Goal: Task Accomplishment & Management: Manage account settings

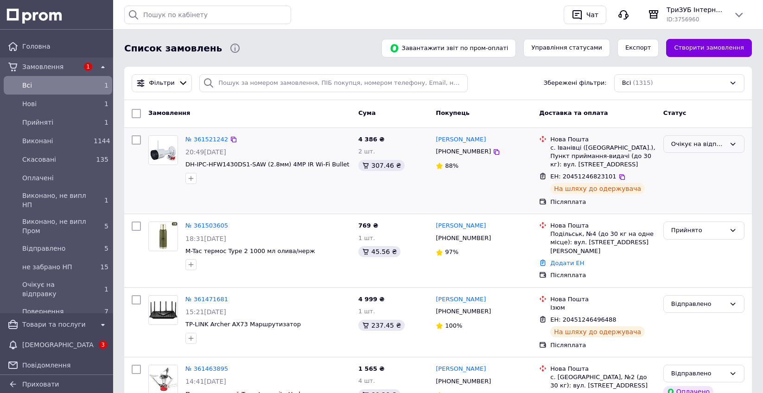
click at [699, 141] on div "Очікує на відправку" at bounding box center [698, 145] width 54 height 10
click at [682, 217] on li "Відправлено" at bounding box center [704, 222] width 80 height 17
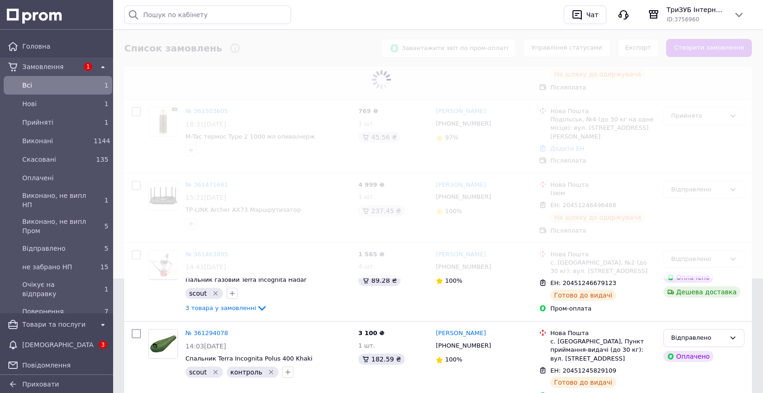
scroll to position [120, 0]
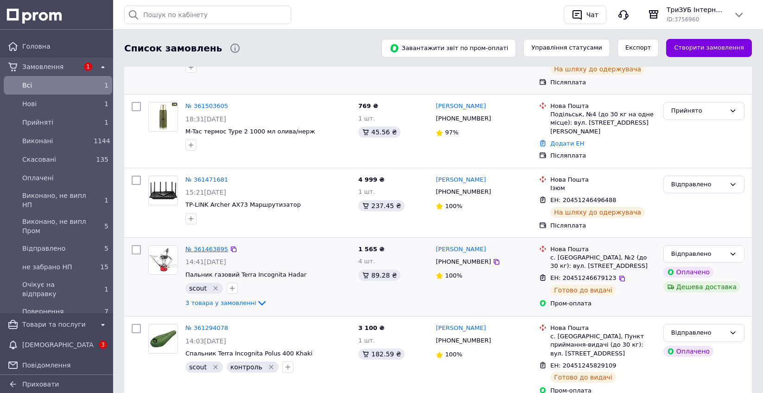
click at [201, 246] on link "№ 361463895" at bounding box center [206, 249] width 43 height 7
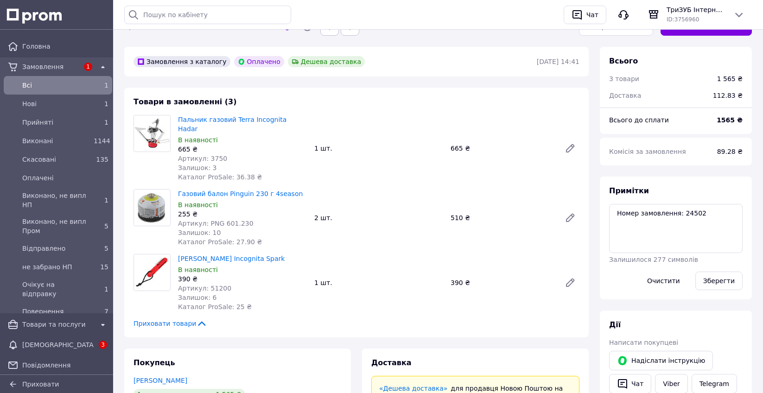
scroll to position [152, 0]
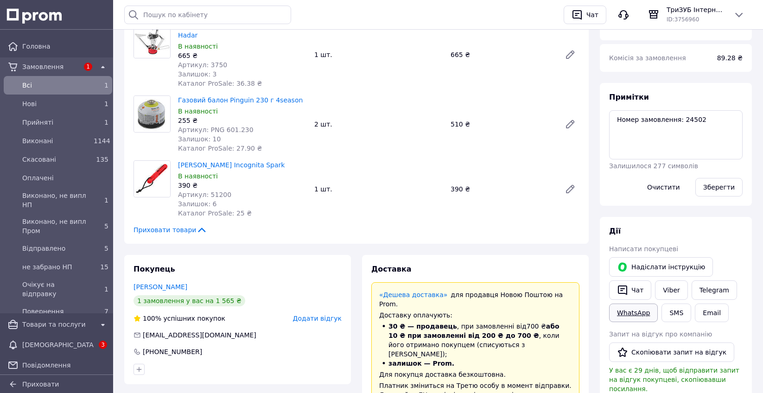
click at [635, 308] on link "WhatsApp" at bounding box center [633, 313] width 49 height 19
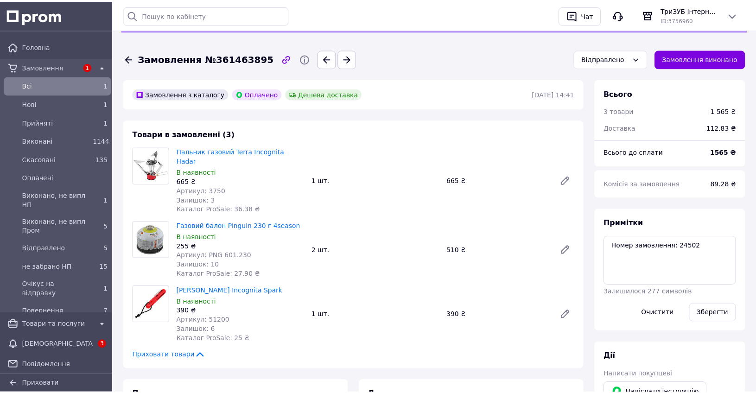
scroll to position [119, 0]
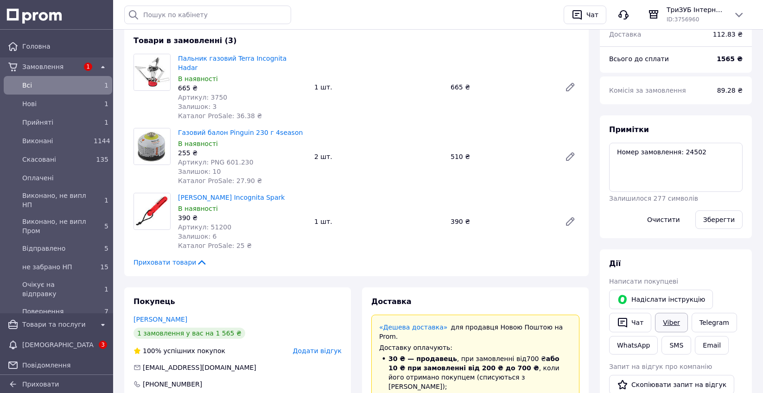
click at [677, 324] on link "Viber" at bounding box center [671, 322] width 32 height 19
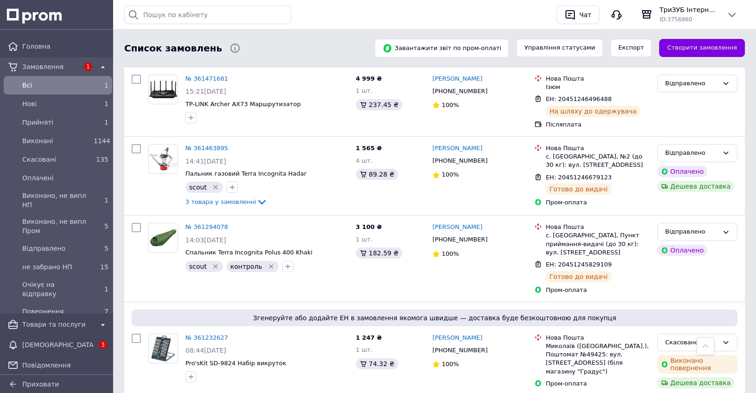
scroll to position [230, 0]
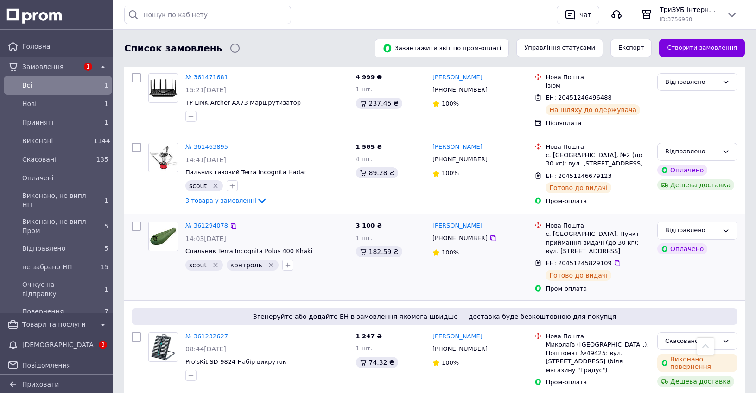
click at [208, 222] on link "№ 361294078" at bounding box center [206, 225] width 43 height 7
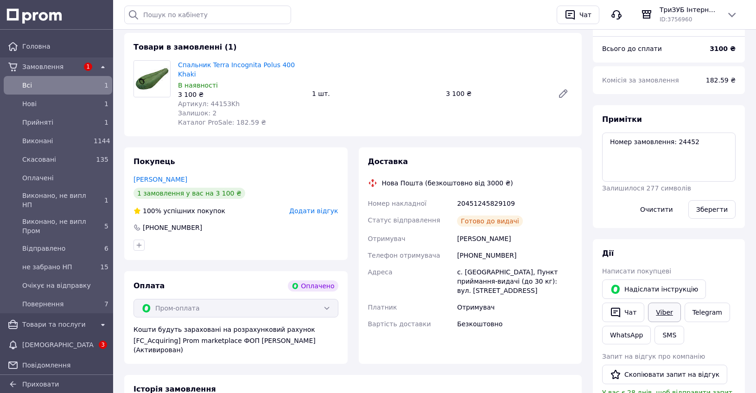
scroll to position [120, 0]
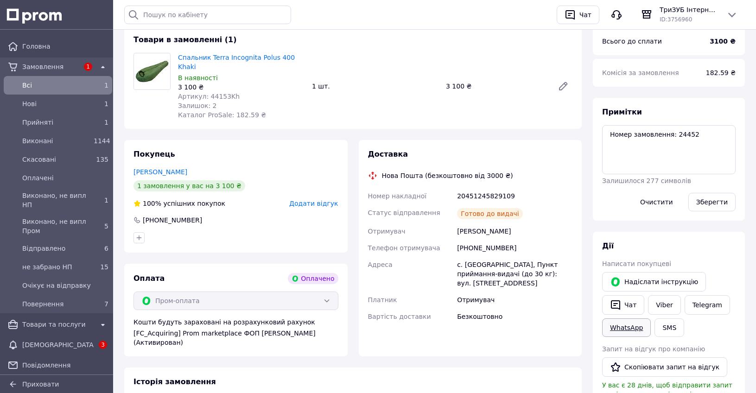
click at [624, 323] on link "WhatsApp" at bounding box center [626, 327] width 49 height 19
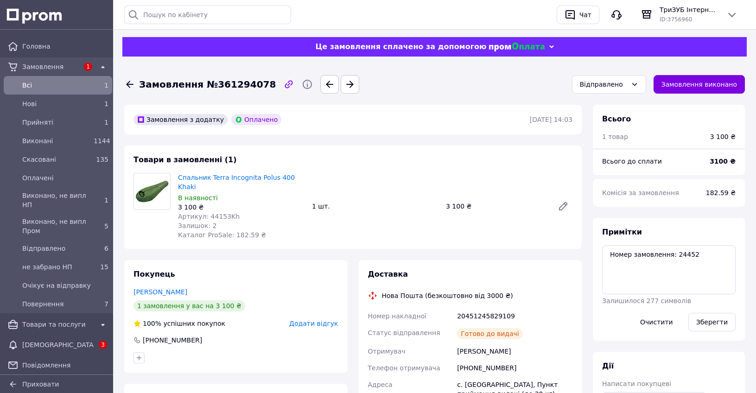
scroll to position [199, 0]
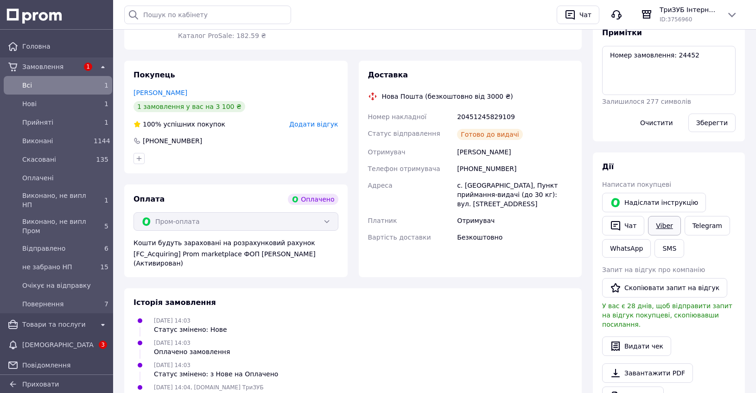
click at [661, 225] on link "Viber" at bounding box center [664, 225] width 32 height 19
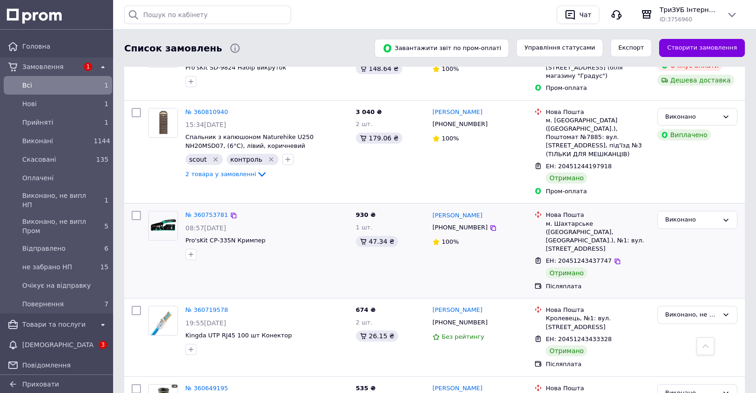
scroll to position [1447, 0]
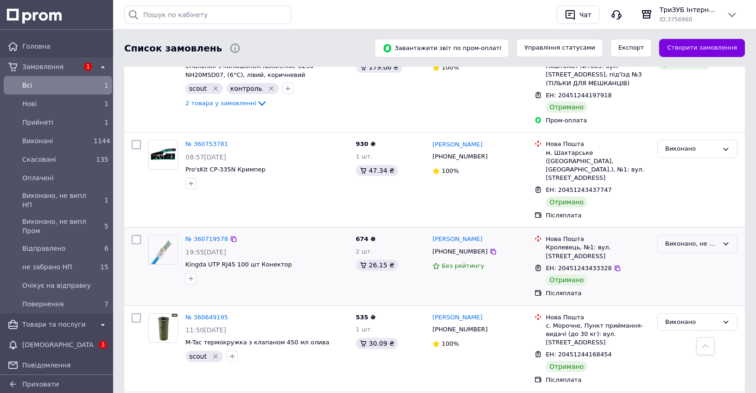
click at [686, 239] on div "Виконано, не випл НП" at bounding box center [691, 244] width 53 height 10
click at [673, 272] on li "Виконано" at bounding box center [697, 280] width 79 height 17
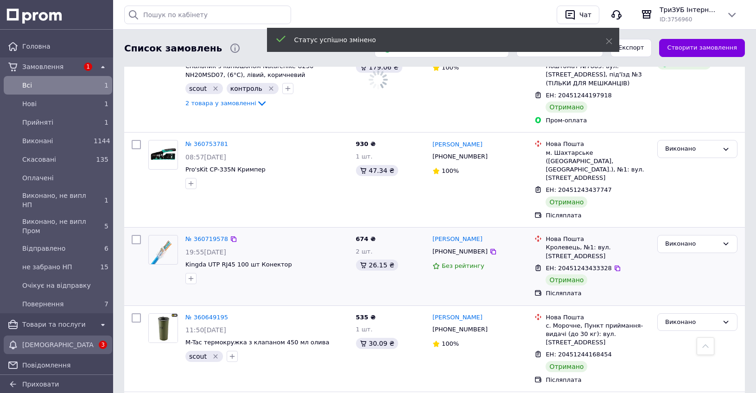
click at [49, 340] on span "[DEMOGRAPHIC_DATA]" at bounding box center [57, 344] width 71 height 9
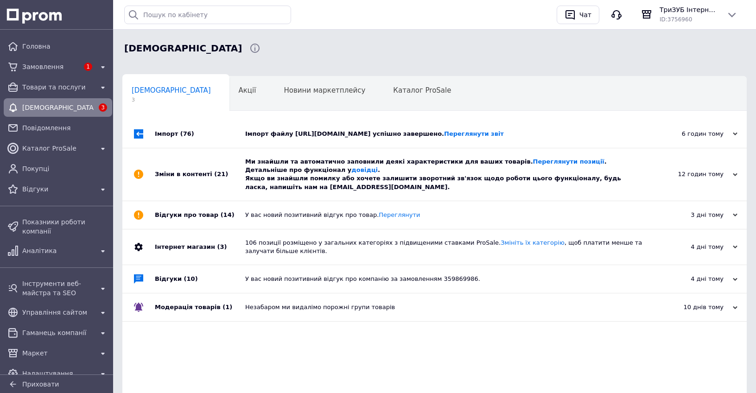
click at [326, 130] on div "Імпорт файлу [URL][DOMAIN_NAME] успішно завершено. Переглянути звіт" at bounding box center [445, 134] width 400 height 8
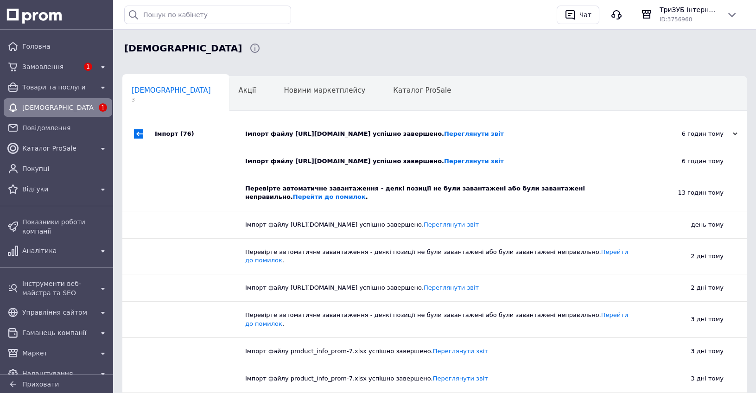
click at [326, 130] on div "Імпорт файлу [URL][DOMAIN_NAME] успішно завершено. Переглянути звіт" at bounding box center [445, 134] width 400 height 8
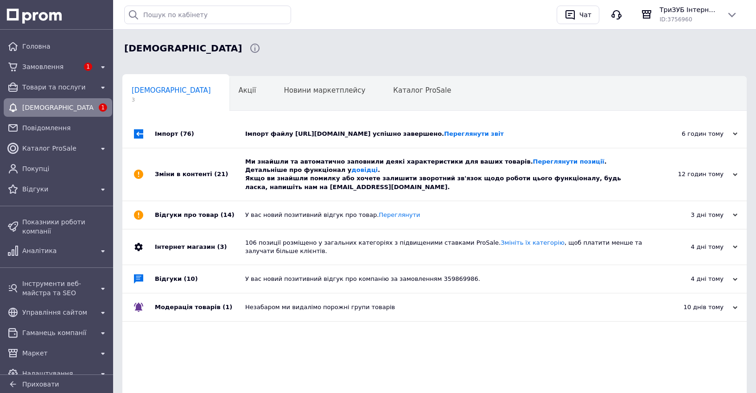
click at [322, 172] on div "Ми знайшли та автоматично заповнили деякі характеристики для ваших товарів. Пер…" at bounding box center [445, 175] width 400 height 34
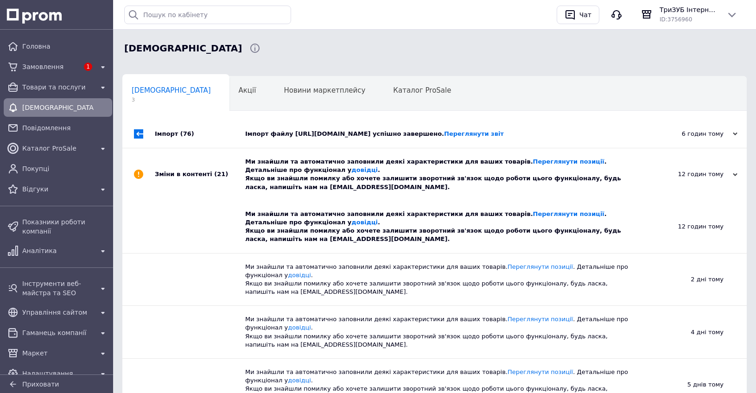
click at [322, 172] on div "Ми знайшли та автоматично заповнили деякі характеристики для ваших товарів. Пер…" at bounding box center [445, 175] width 400 height 34
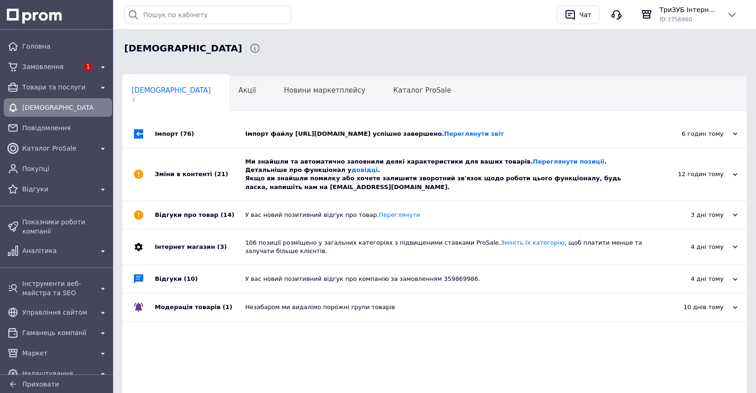
click at [338, 203] on div "У вас новий позитивний відгук про товар. [GEOGRAPHIC_DATA]" at bounding box center [445, 215] width 400 height 28
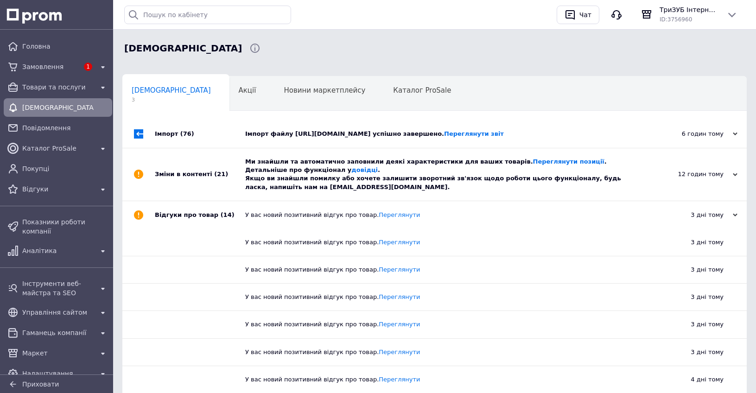
click at [338, 203] on div "У вас новий позитивний відгук про товар. [GEOGRAPHIC_DATA]" at bounding box center [445, 215] width 400 height 28
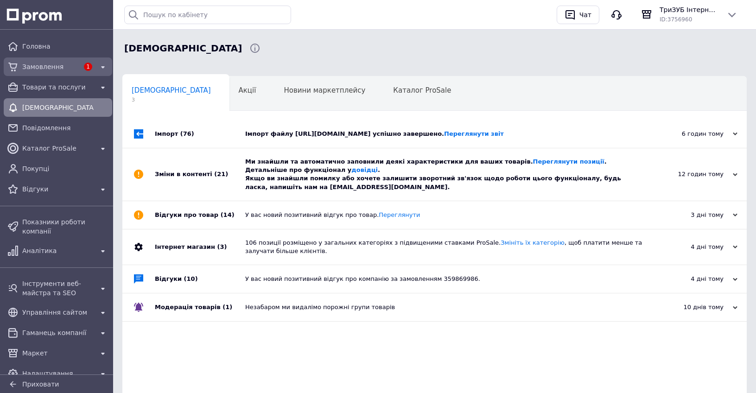
click at [51, 67] on span "Замовлення" at bounding box center [50, 66] width 57 height 9
